Goal: Check status: Check status

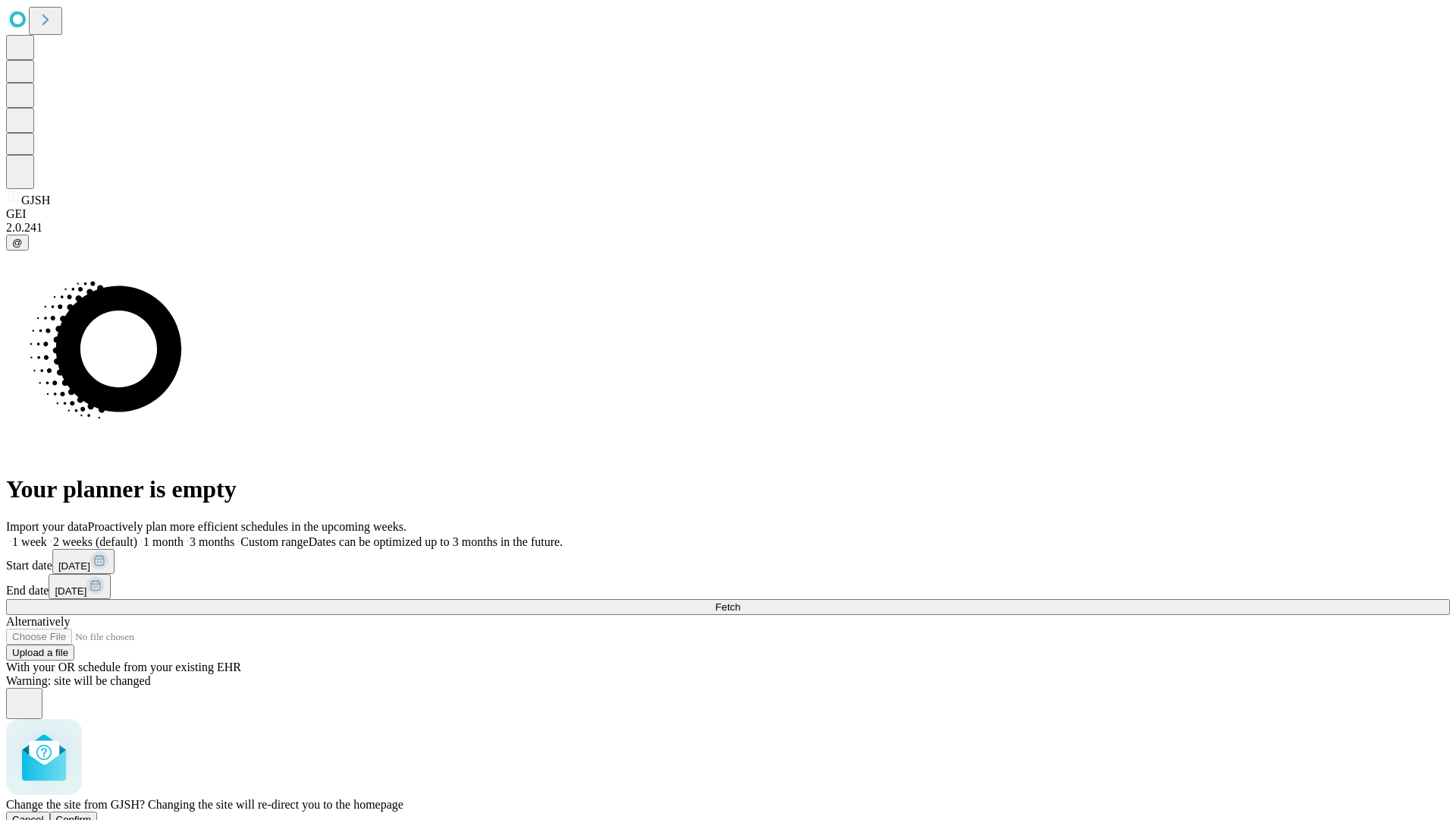
click at [92, 814] on span "Confirm" at bounding box center [74, 819] width 36 height 12
click at [47, 535] on label "1 week" at bounding box center [26, 541] width 41 height 13
click at [740, 601] on span "Fetch" at bounding box center [728, 606] width 25 height 12
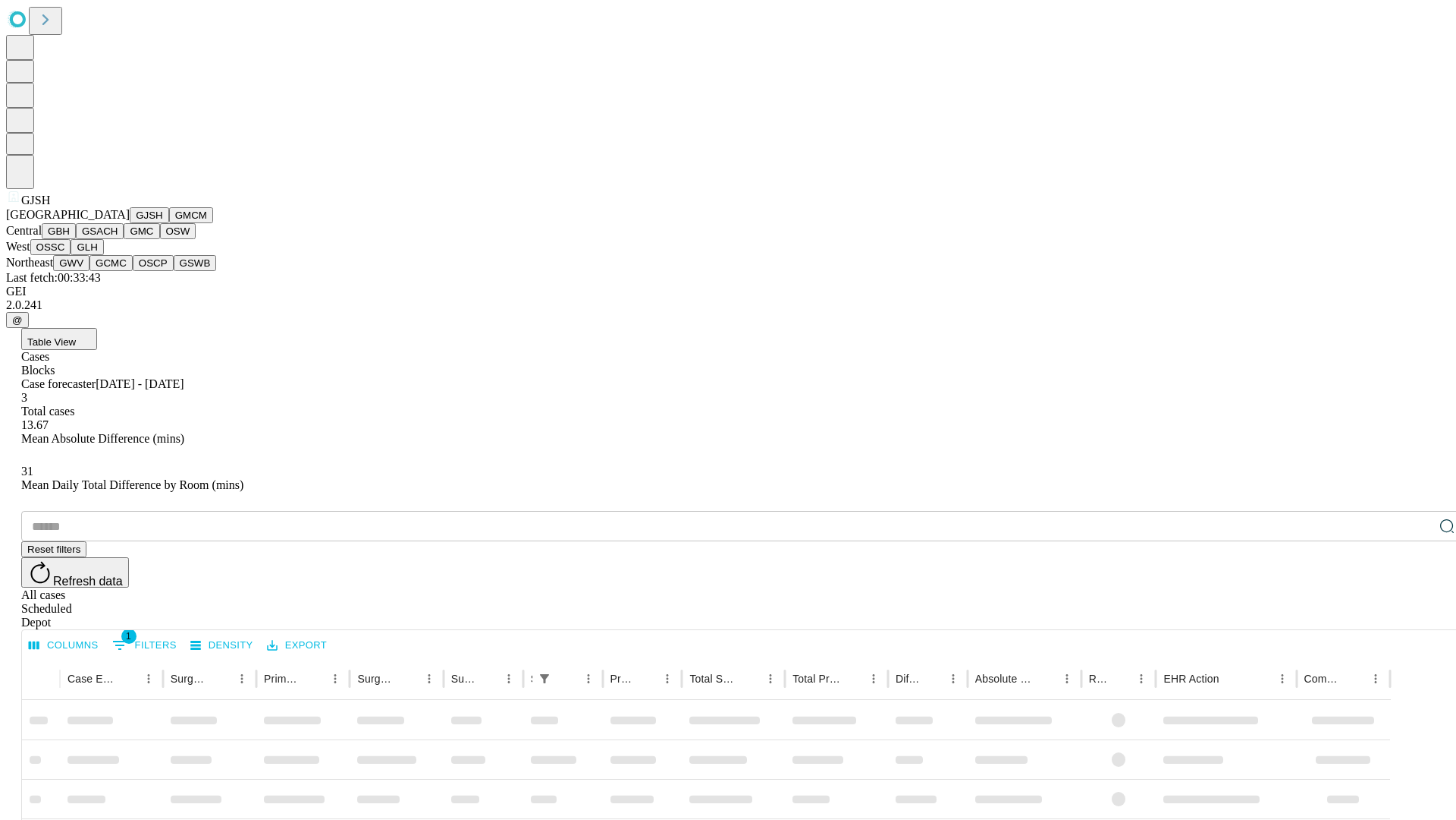
click at [169, 223] on button "GMCM" at bounding box center [191, 215] width 44 height 16
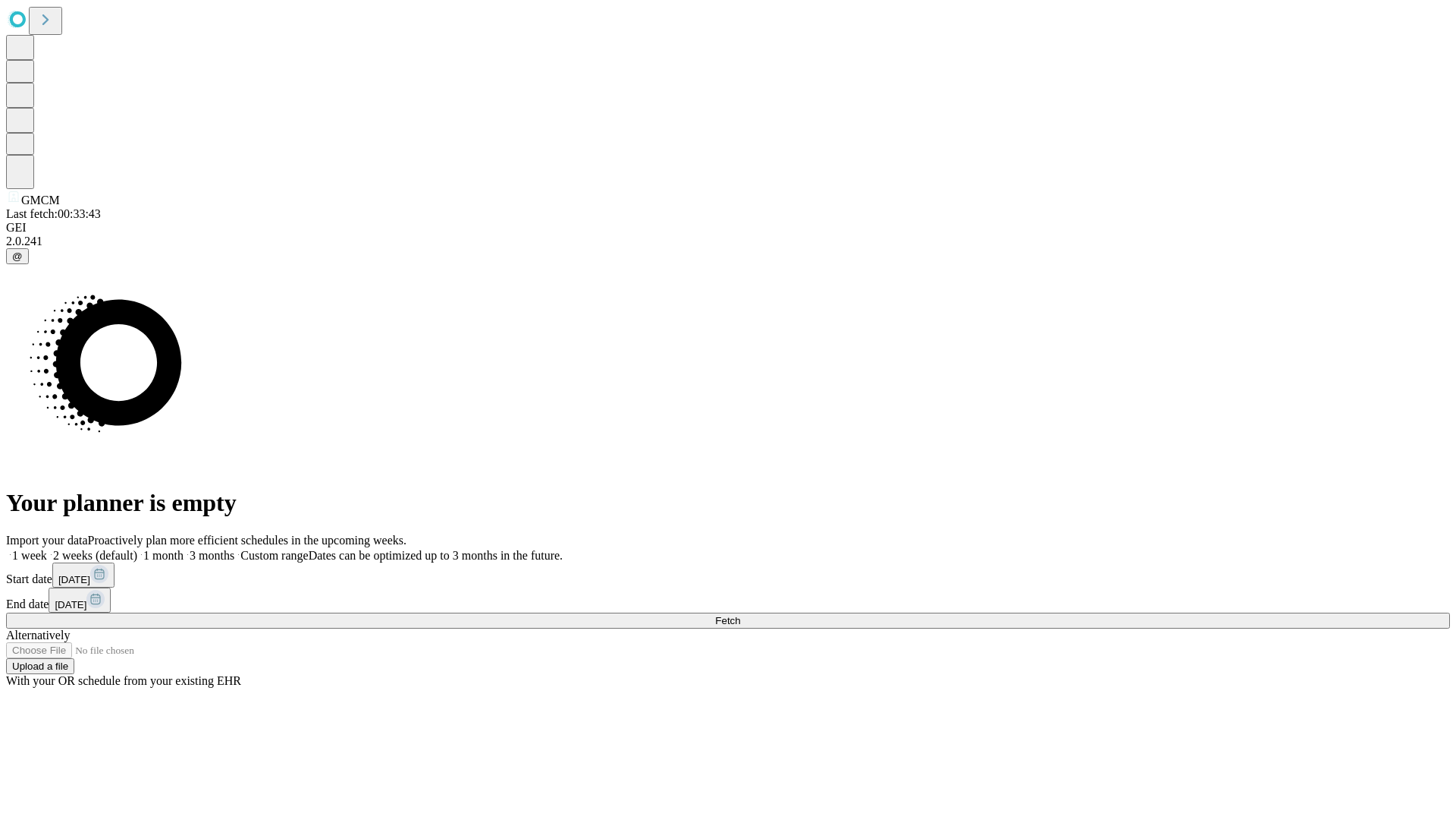
click at [47, 549] on label "1 week" at bounding box center [26, 555] width 41 height 13
click at [740, 615] on span "Fetch" at bounding box center [728, 620] width 25 height 12
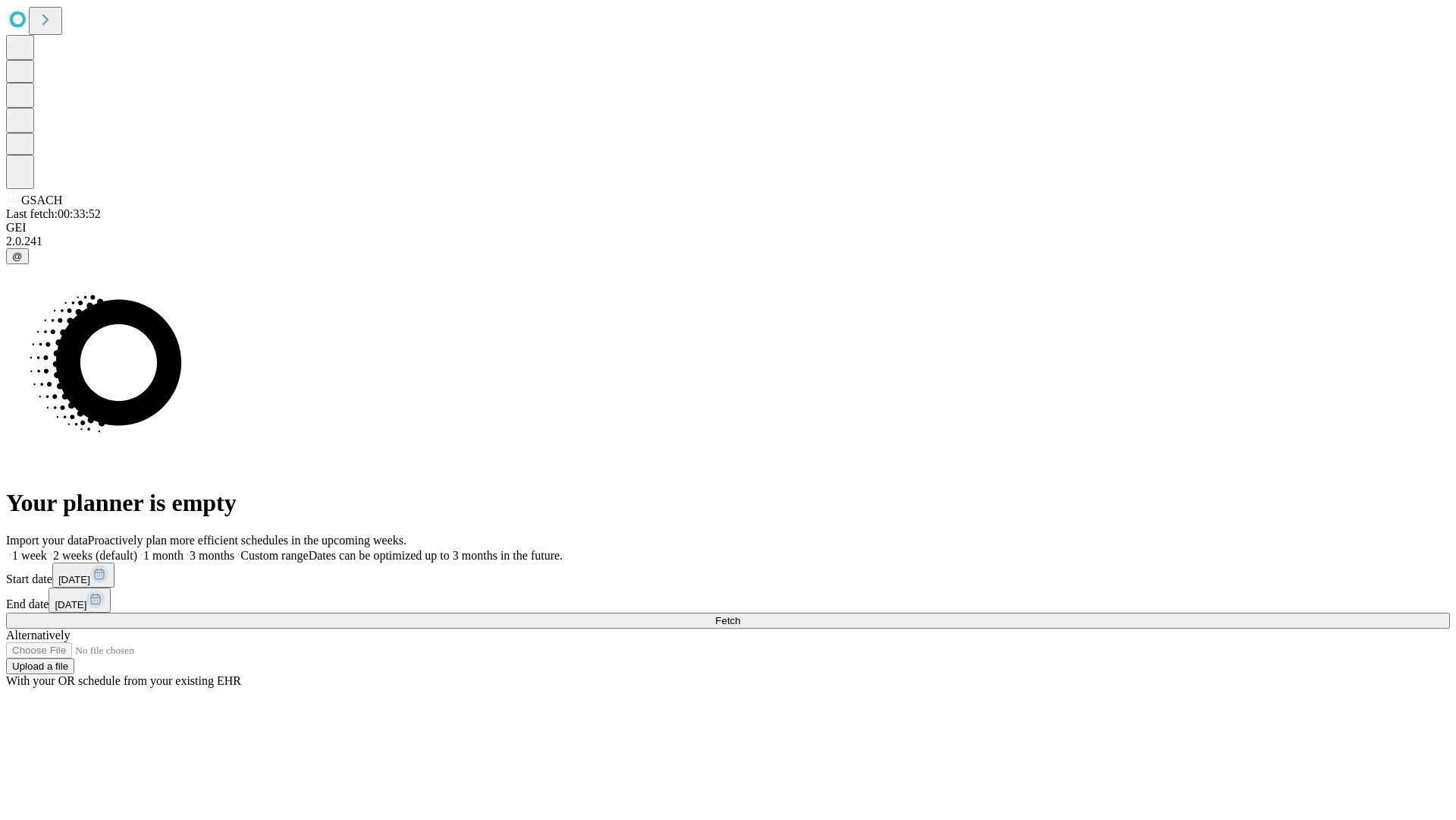
click at [47, 549] on label "1 week" at bounding box center [26, 555] width 41 height 13
click at [740, 615] on span "Fetch" at bounding box center [728, 620] width 25 height 12
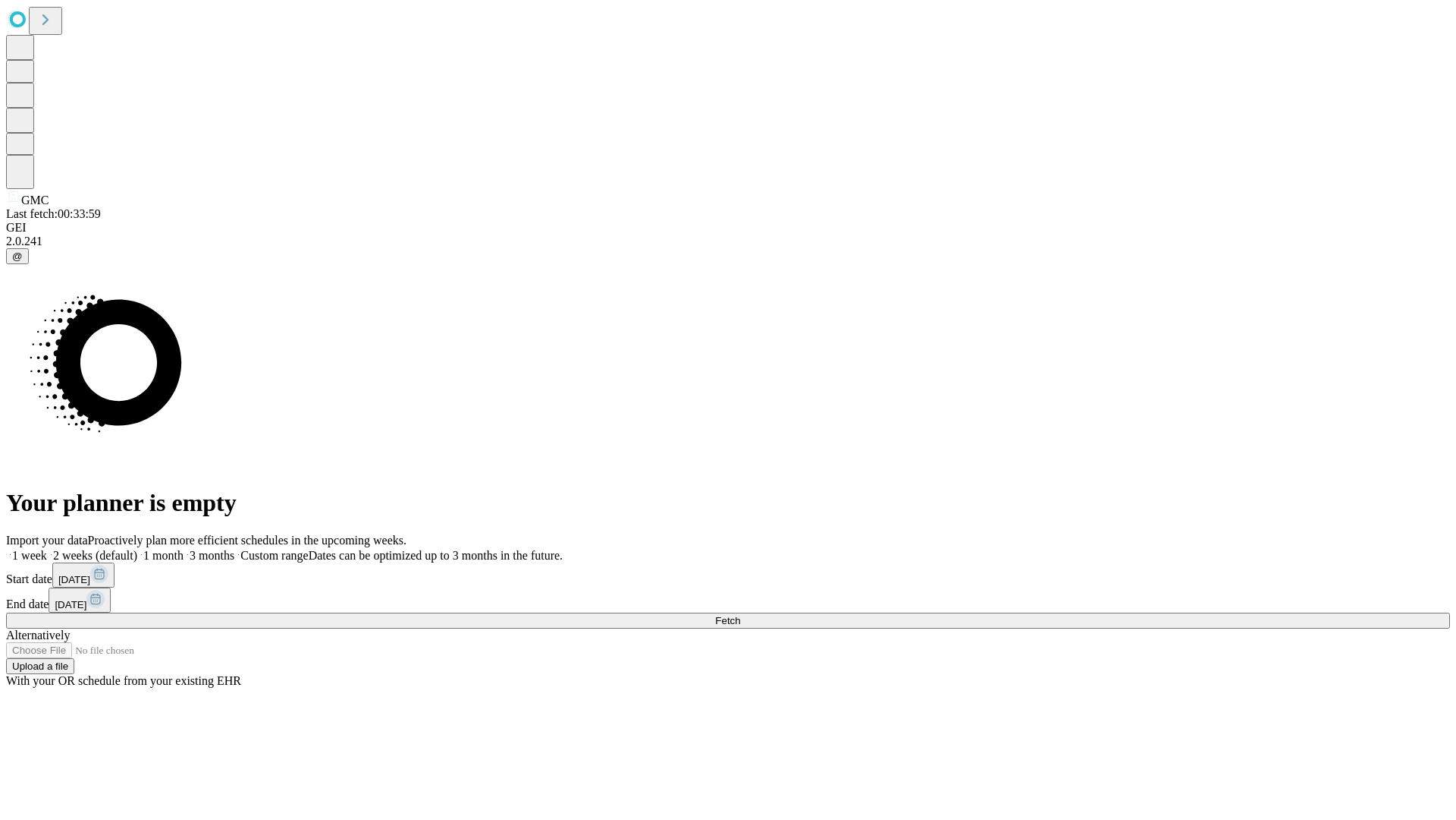
click at [47, 549] on label "1 week" at bounding box center [26, 555] width 41 height 13
click at [740, 615] on span "Fetch" at bounding box center [728, 620] width 25 height 12
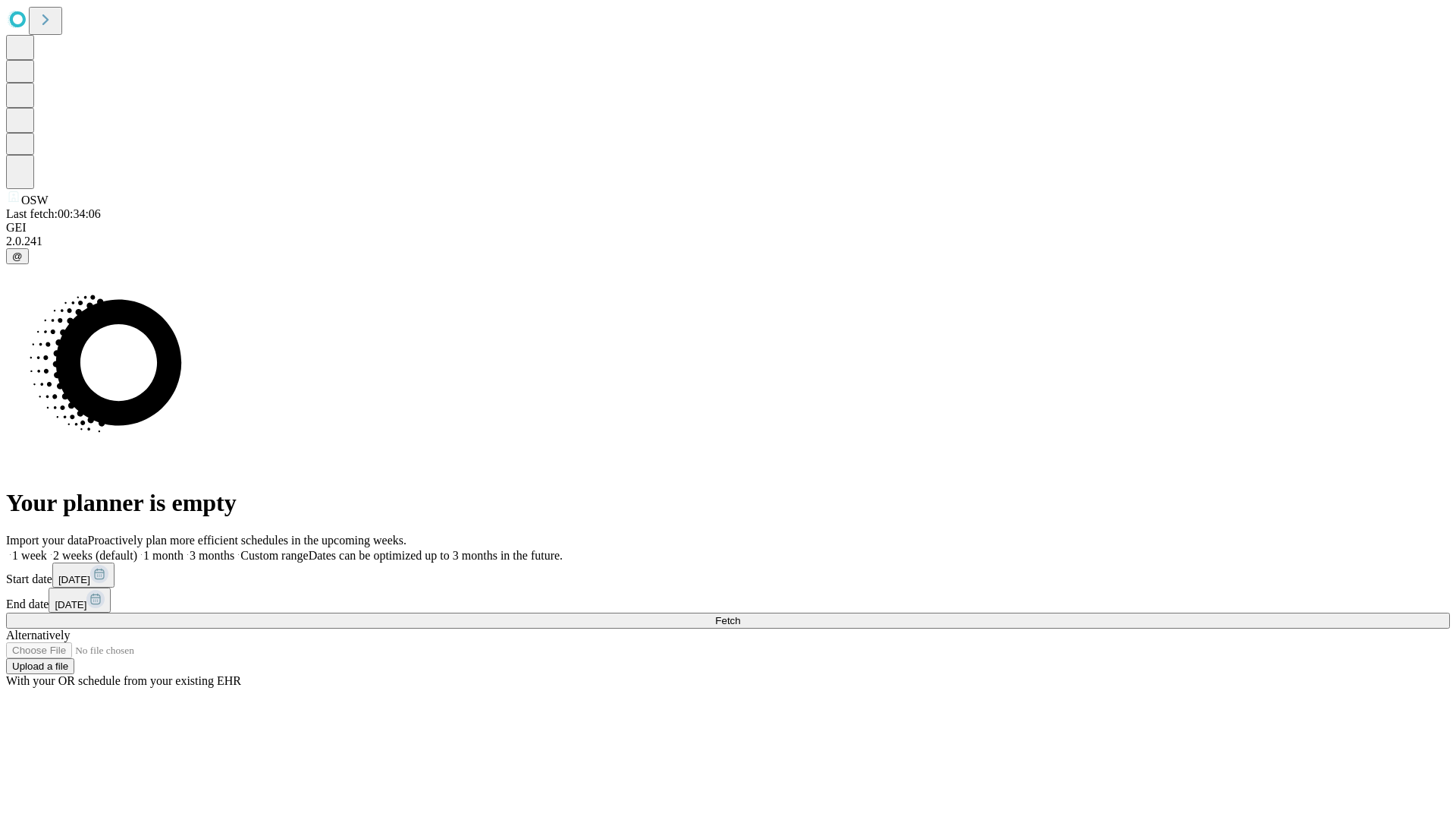
click at [740, 615] on span "Fetch" at bounding box center [728, 620] width 25 height 12
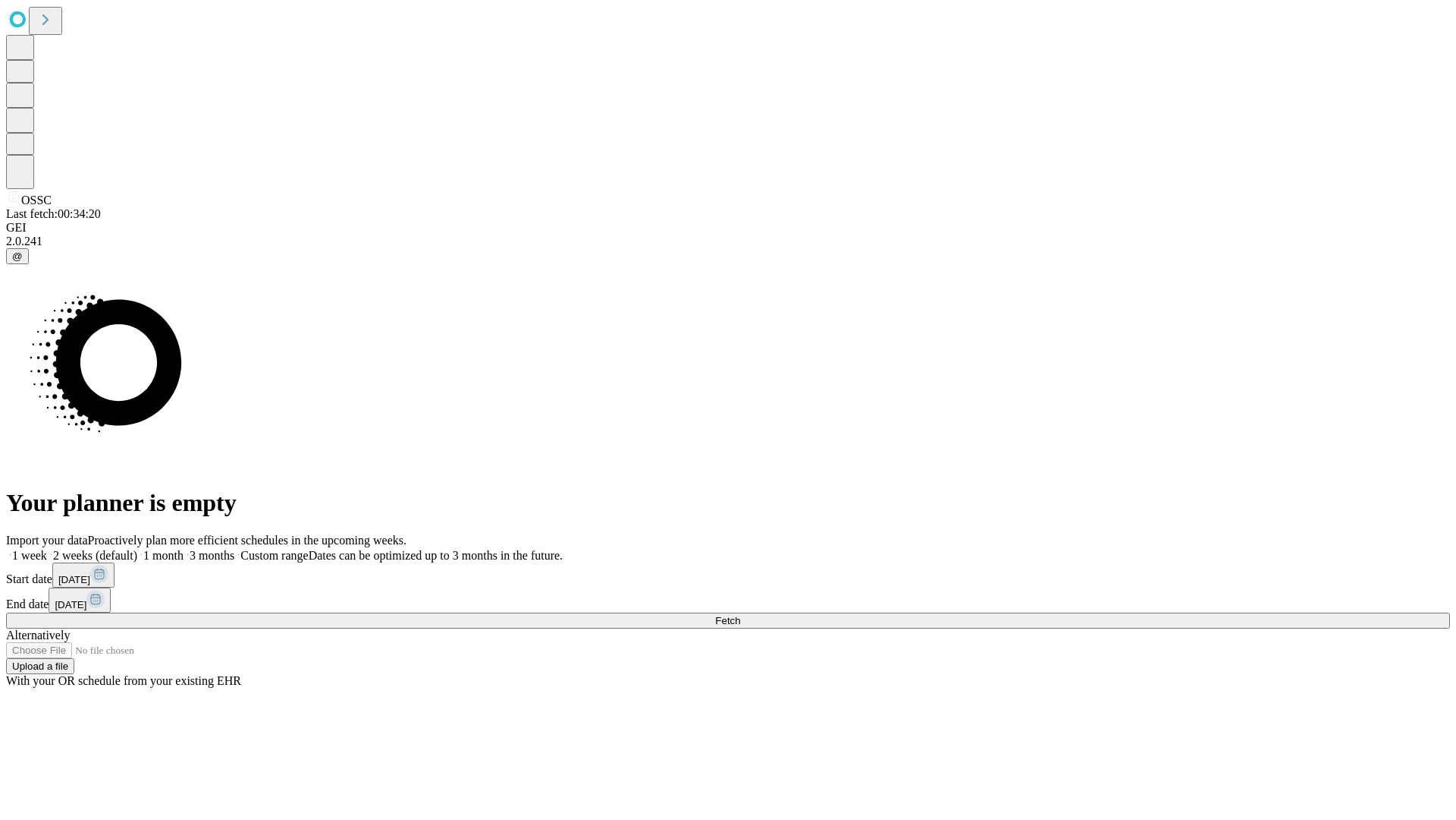
click at [47, 549] on label "1 week" at bounding box center [26, 555] width 41 height 13
click at [740, 615] on span "Fetch" at bounding box center [728, 620] width 25 height 12
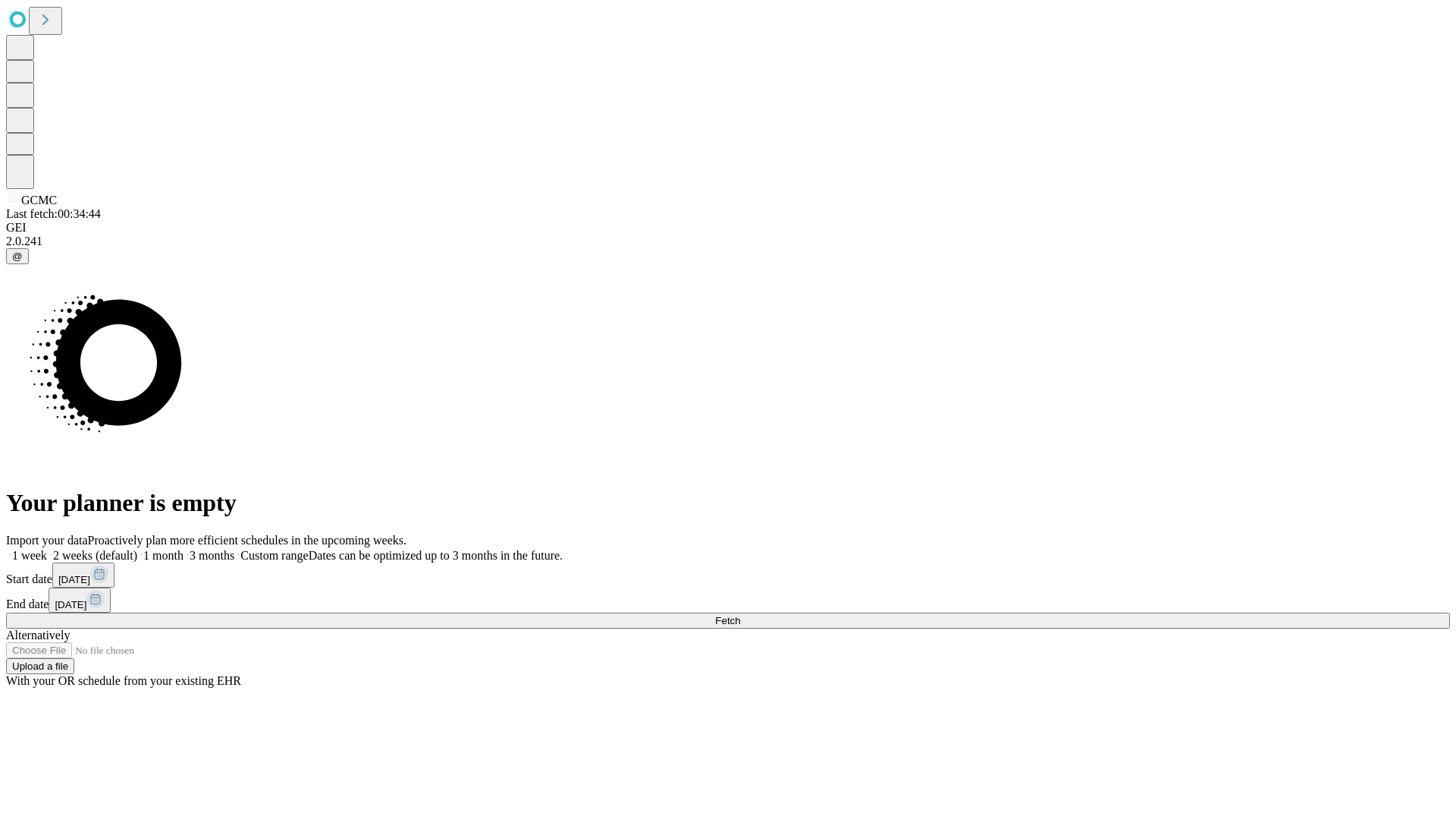
click at [47, 549] on label "1 week" at bounding box center [26, 555] width 41 height 13
click at [740, 615] on span "Fetch" at bounding box center [728, 620] width 25 height 12
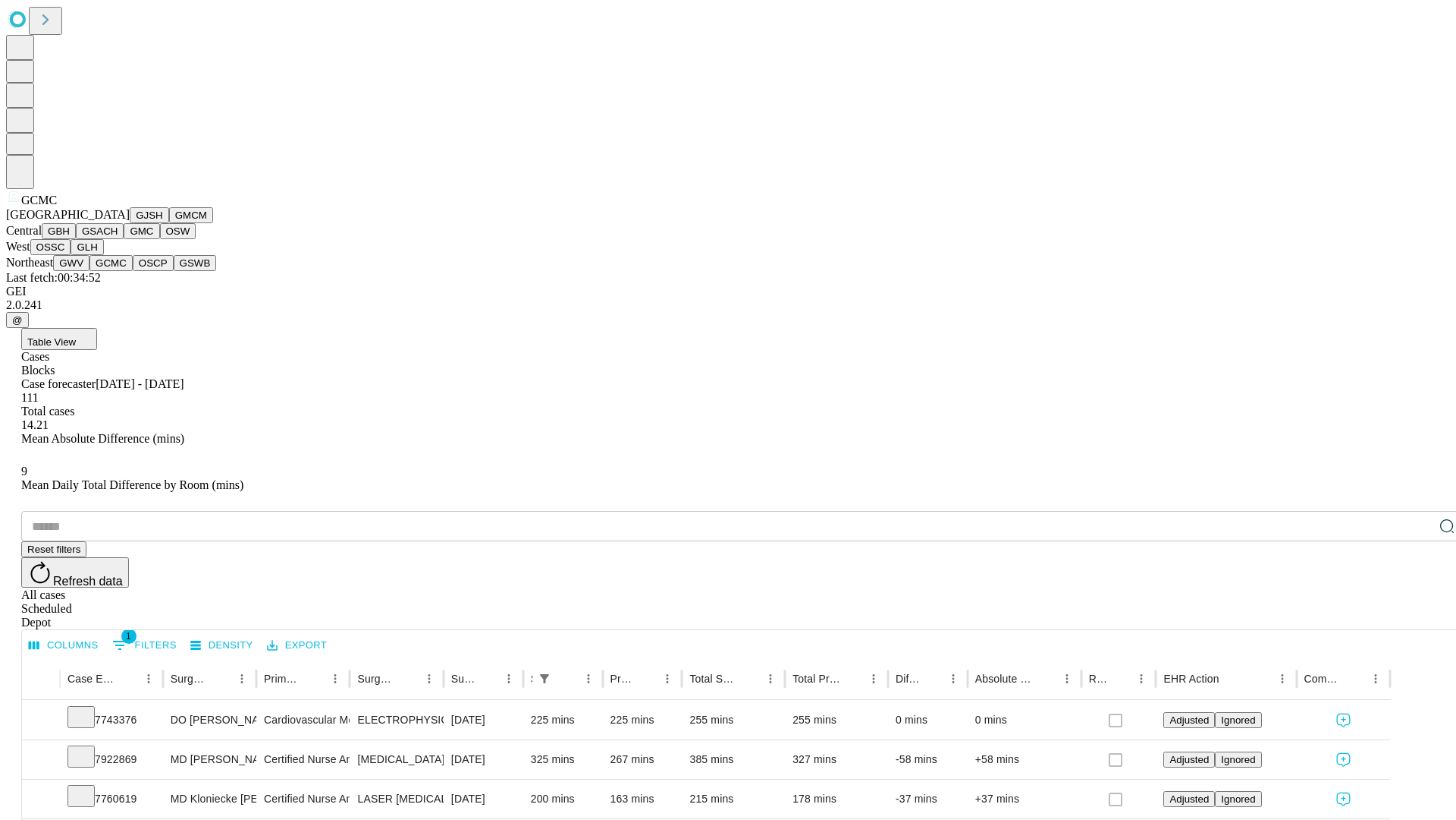
click at [133, 271] on button "OSCP" at bounding box center [153, 262] width 41 height 16
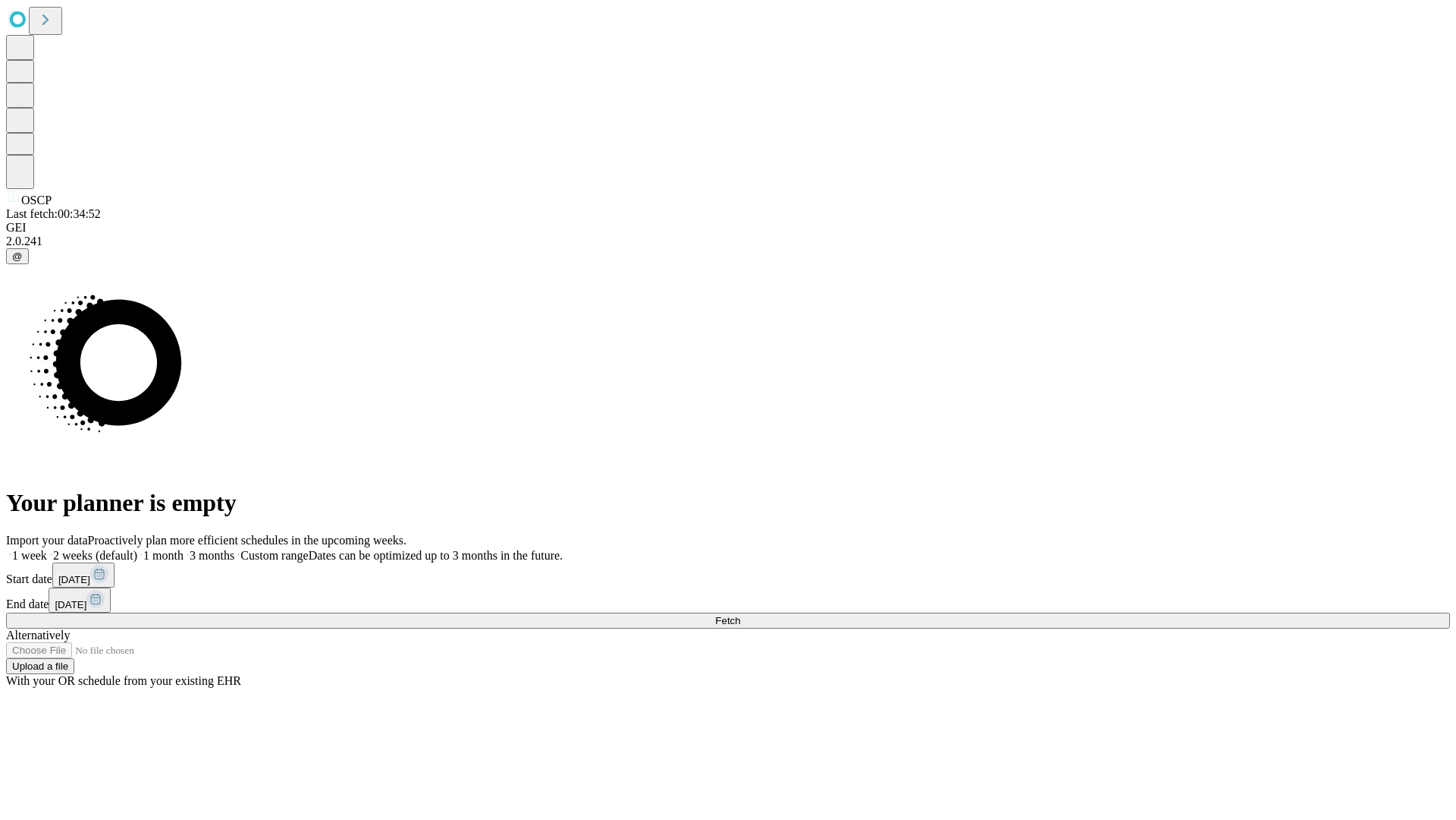
click at [47, 549] on label "1 week" at bounding box center [26, 555] width 41 height 13
click at [740, 615] on span "Fetch" at bounding box center [728, 620] width 25 height 12
